Goal: Task Accomplishment & Management: Use online tool/utility

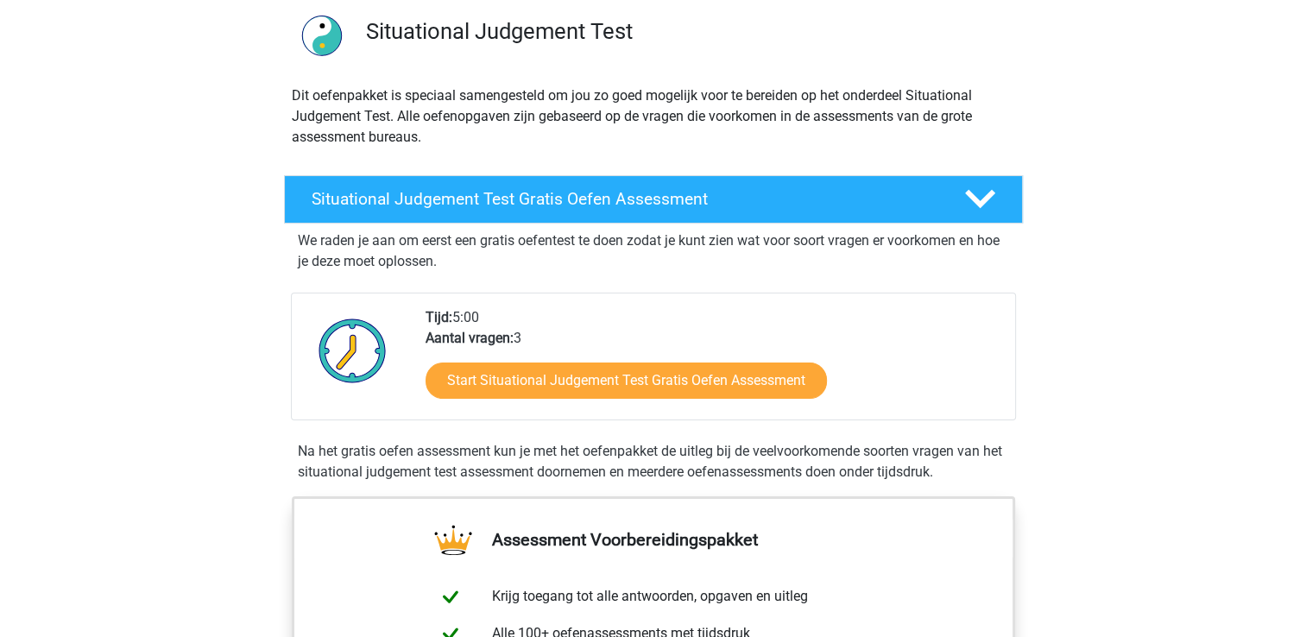
scroll to position [130, 0]
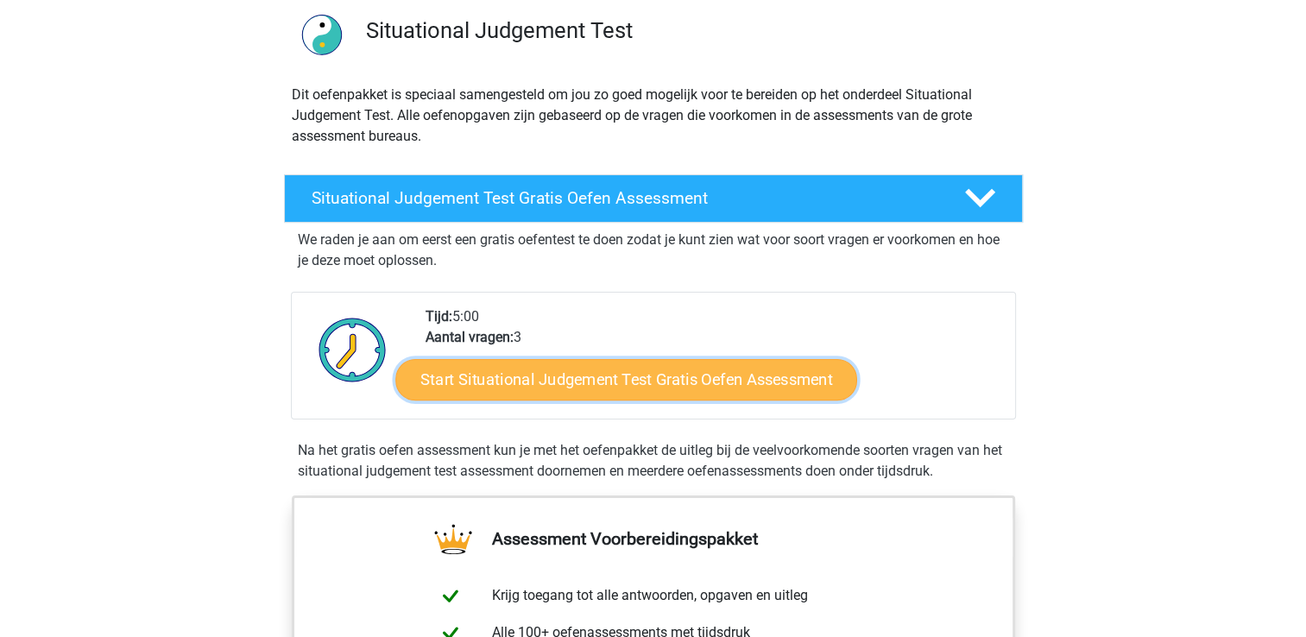
click at [676, 371] on link "Start Situational Judgement Test Gratis Oefen Assessment" at bounding box center [626, 379] width 462 height 41
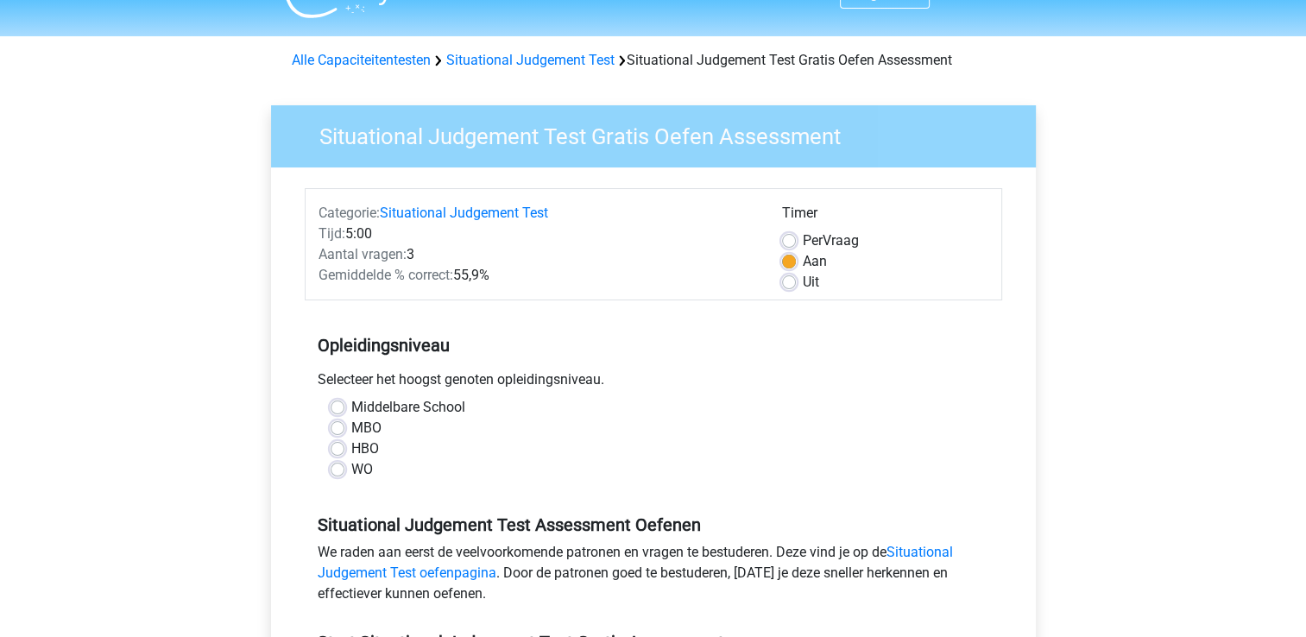
scroll to position [38, 0]
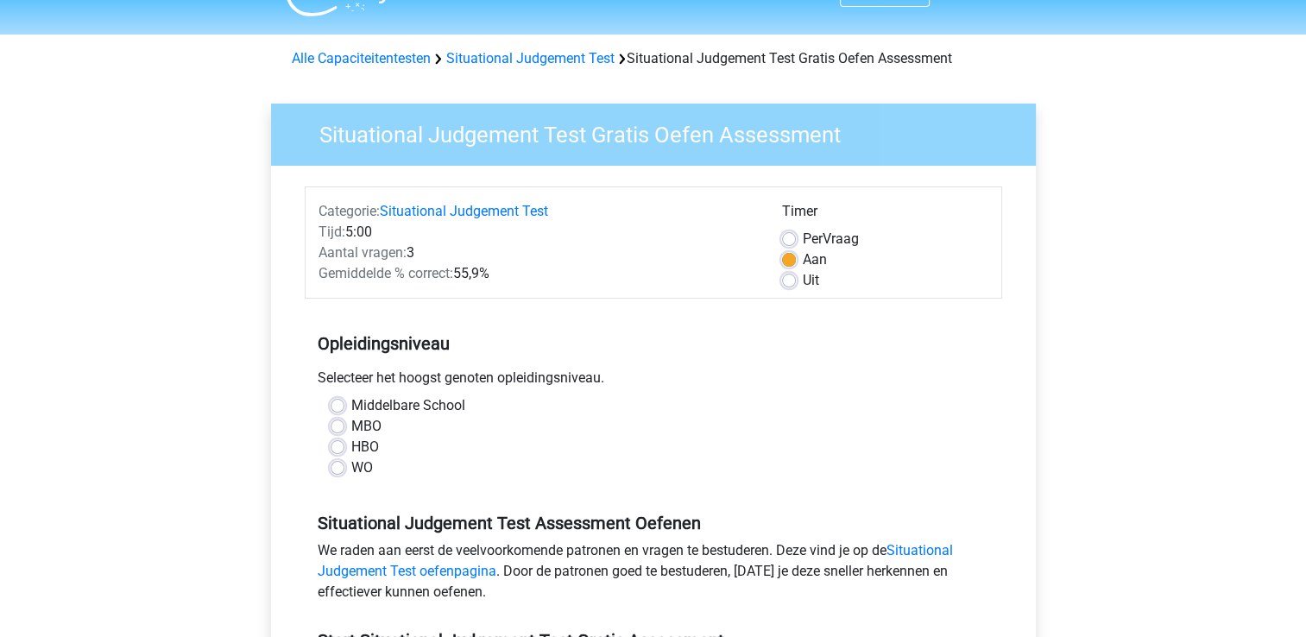
click at [362, 469] on label "WO" at bounding box center [362, 467] width 22 height 21
click at [344, 469] on input "WO" at bounding box center [338, 465] width 14 height 17
radio input "true"
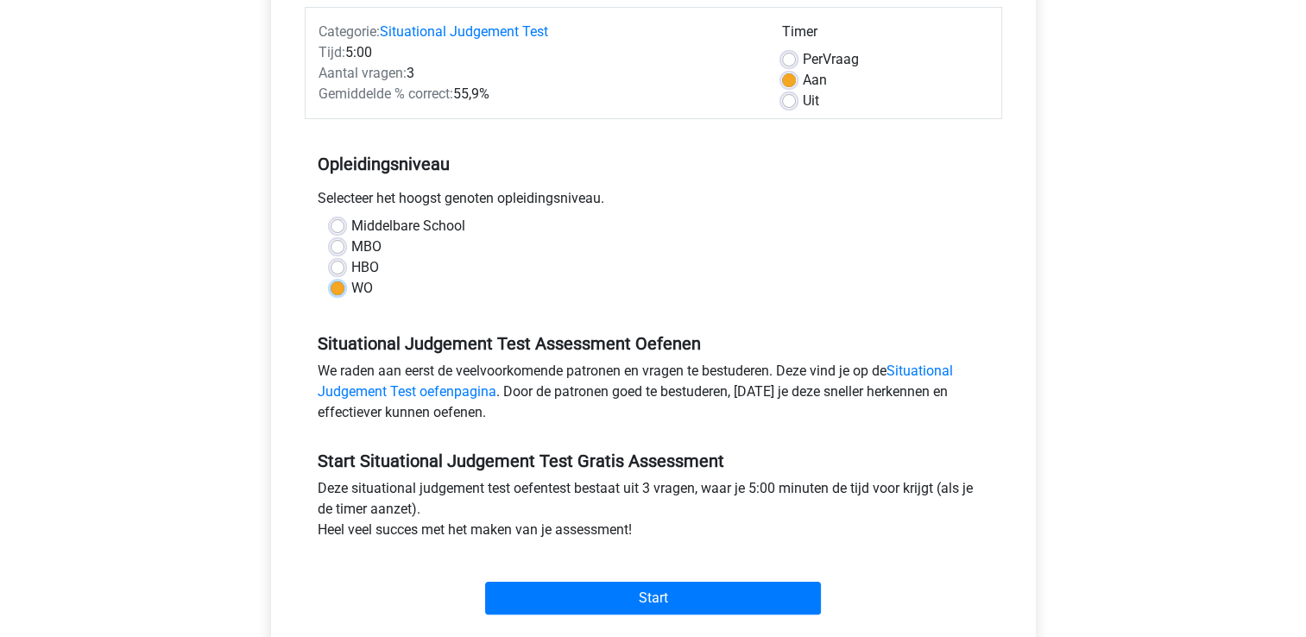
scroll to position [219, 0]
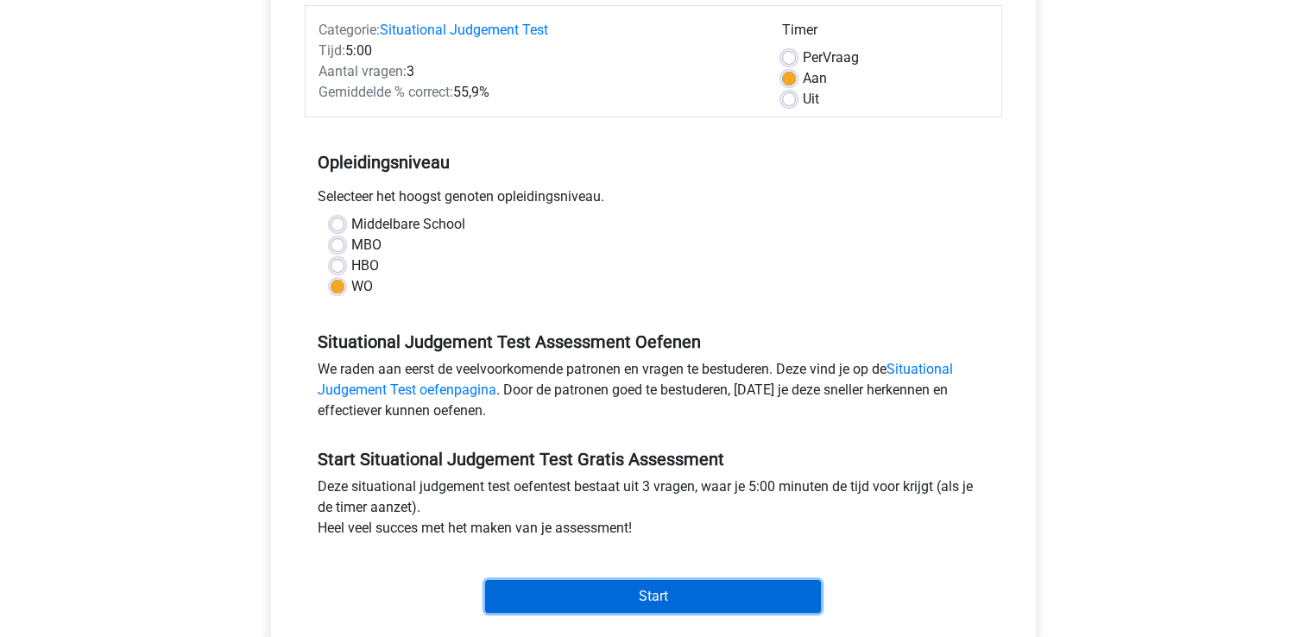
click at [599, 609] on input "Start" at bounding box center [653, 596] width 336 height 33
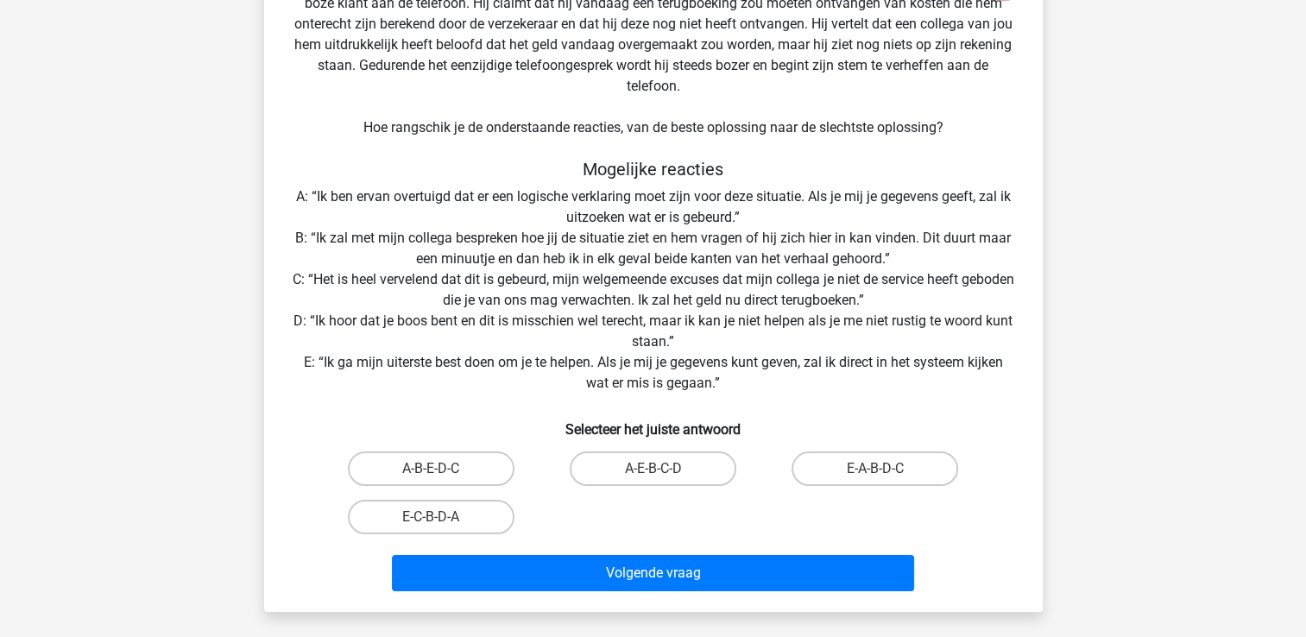
scroll to position [176, 0]
